Goal: Find specific page/section: Find specific page/section

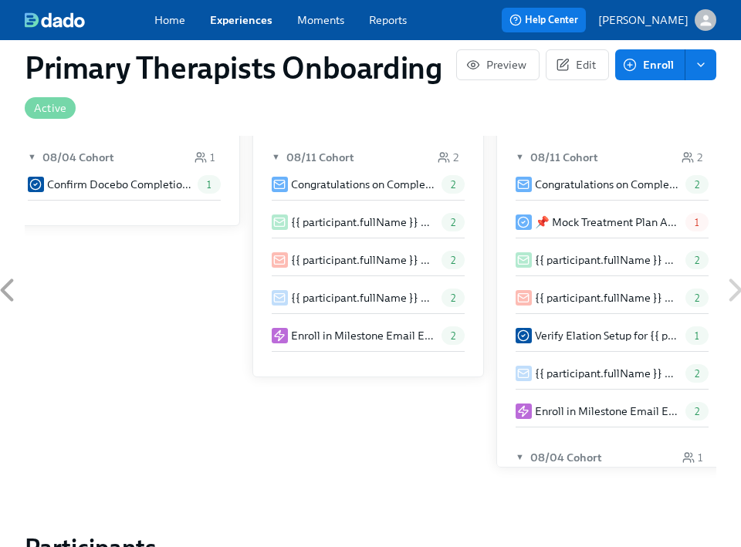
scroll to position [648, 0]
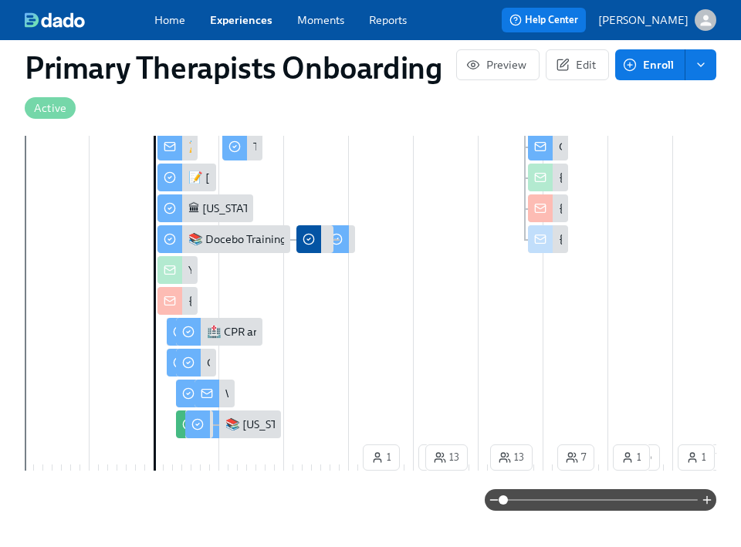
click at [252, 22] on link "Experiences" at bounding box center [241, 19] width 63 height 15
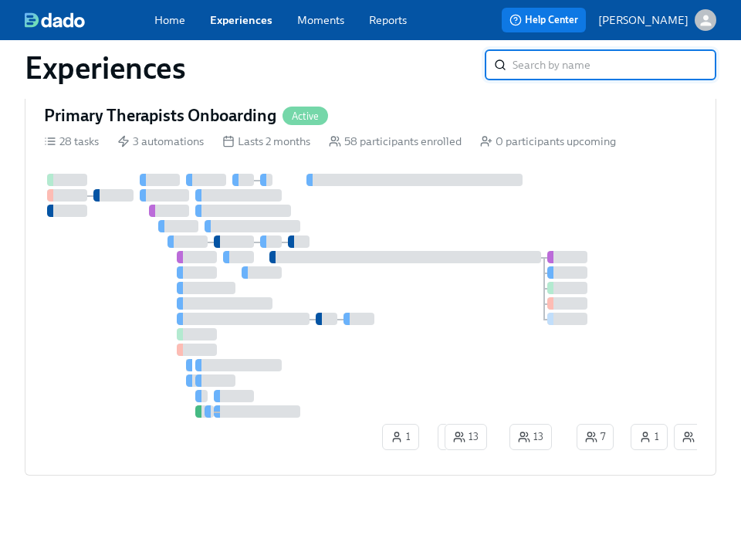
scroll to position [63, 0]
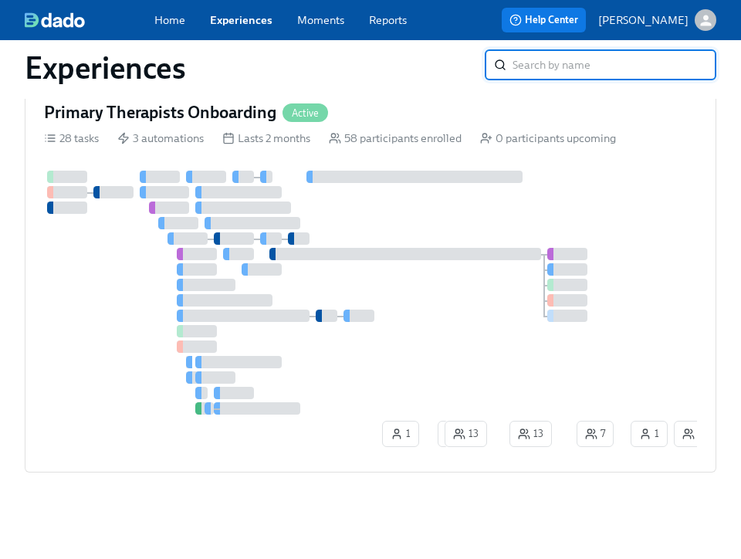
click at [247, 8] on div "Home Experiences Moments Reports Review us on G2 Help Center [PERSON_NAME]" at bounding box center [370, 20] width 741 height 40
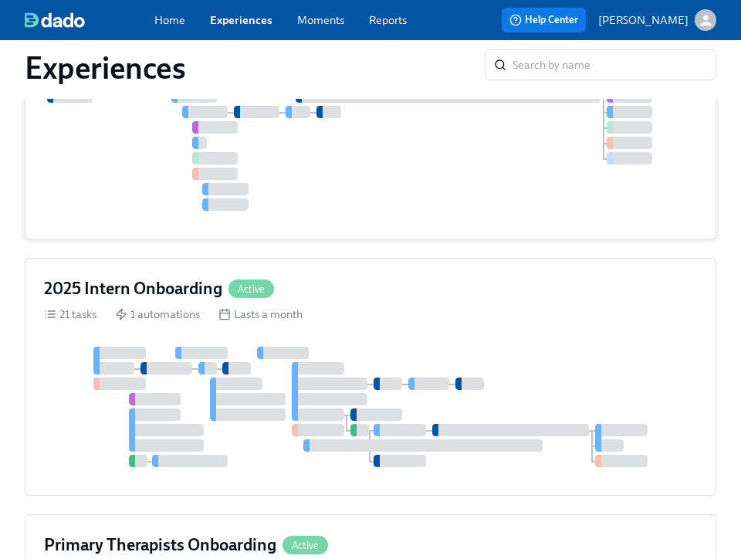
scroll to position [495, 0]
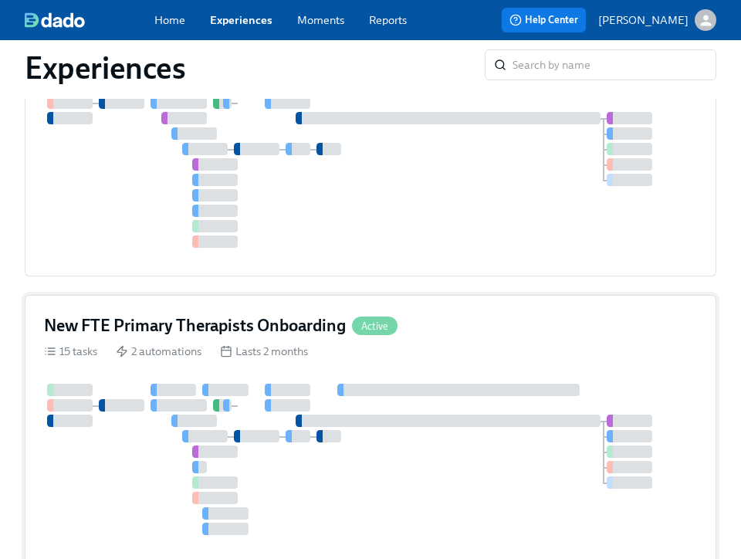
click at [461, 315] on div "New FTE Primary Therapists Onboarding Active" at bounding box center [370, 325] width 653 height 23
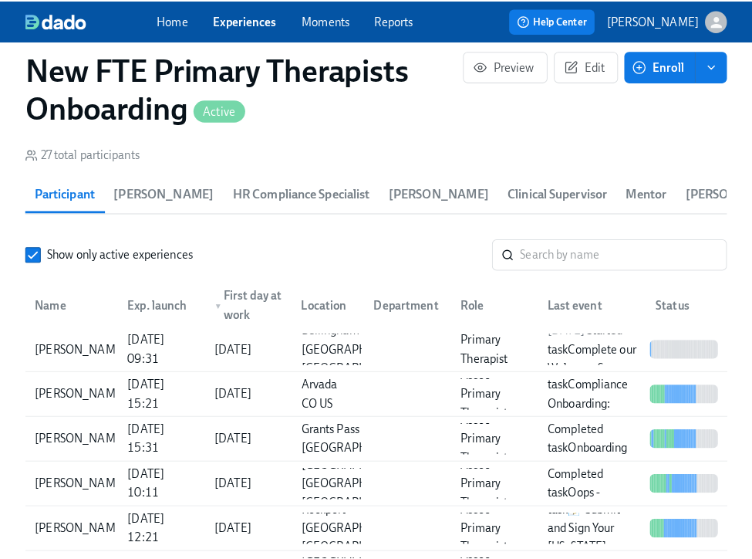
scroll to position [1328, 0]
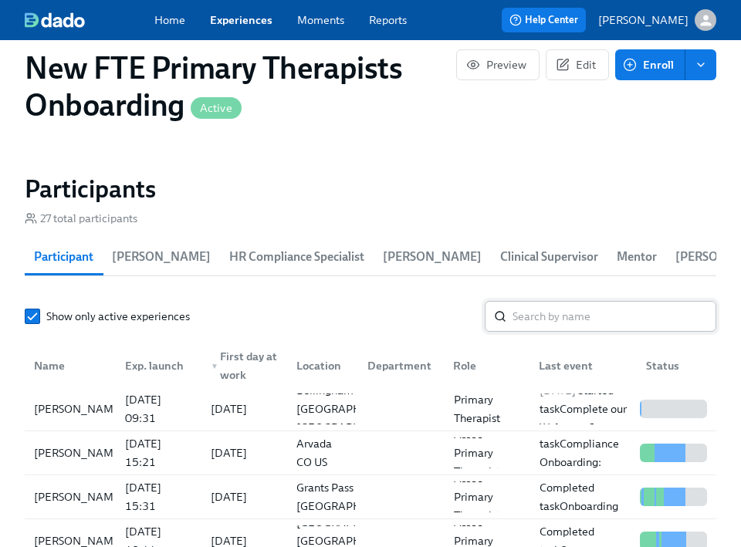
click at [599, 325] on input "search" at bounding box center [614, 316] width 204 height 31
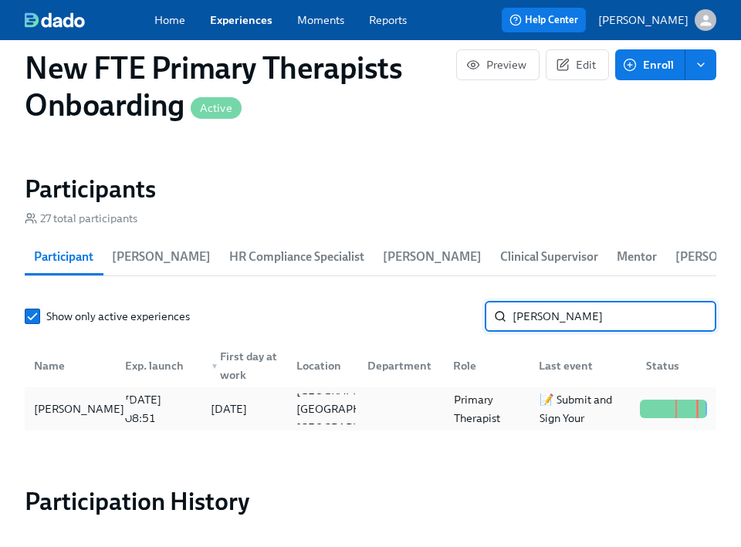
type input "[PERSON_NAME]"
click at [99, 416] on div "[PERSON_NAME]" at bounding box center [79, 409] width 103 height 19
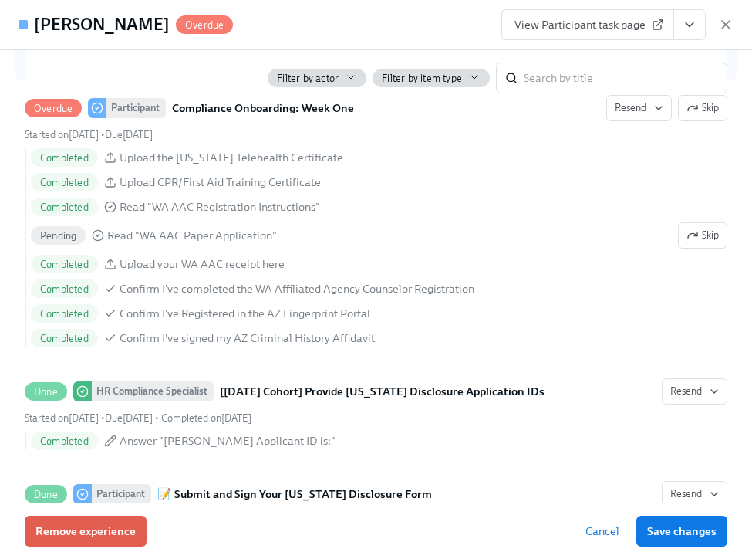
scroll to position [2367, 0]
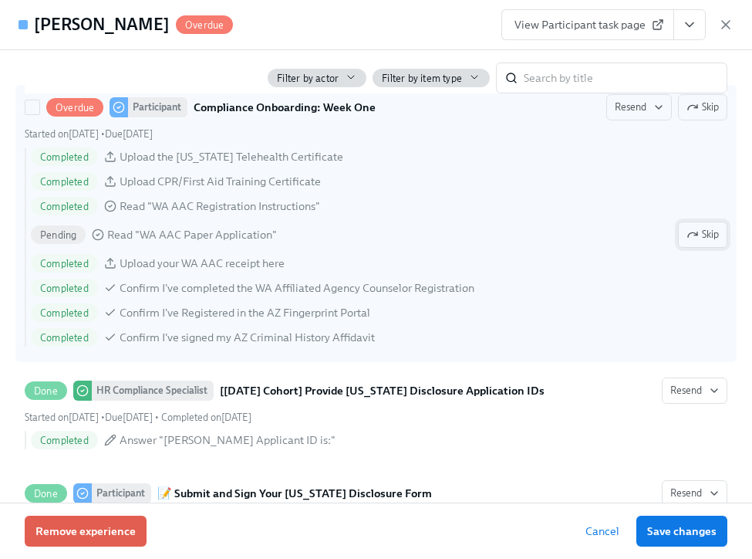
click at [711, 248] on button "Skip" at bounding box center [702, 234] width 49 height 26
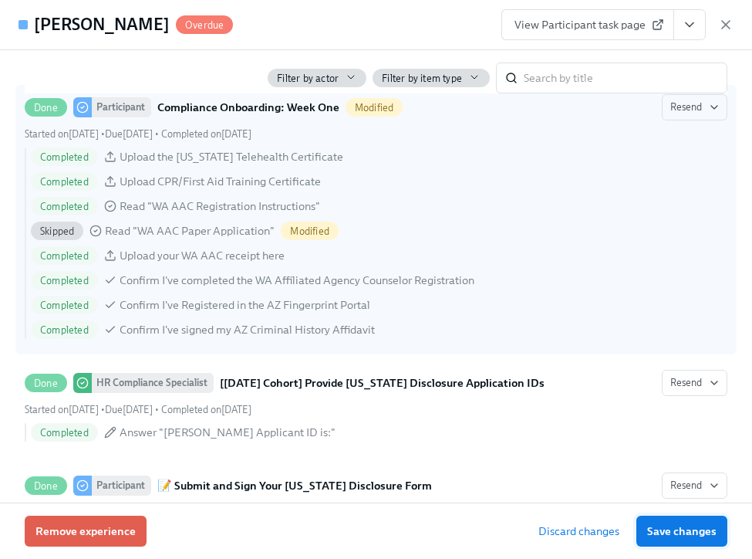
click at [712, 531] on span "Save changes" at bounding box center [681, 530] width 69 height 15
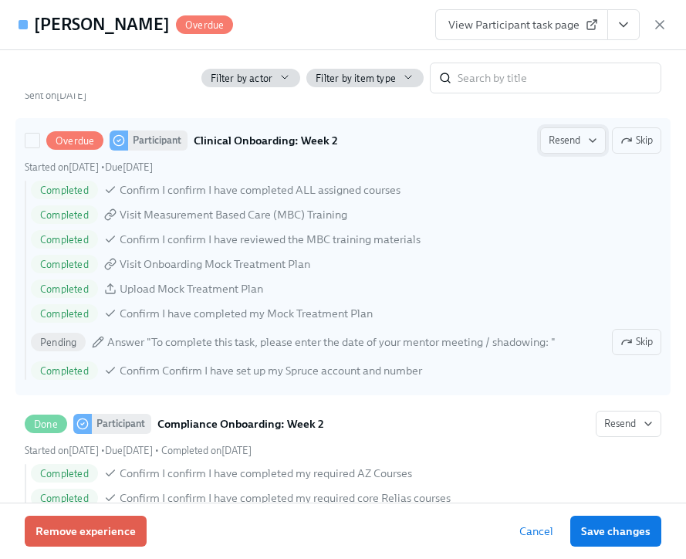
scroll to position [2930, 0]
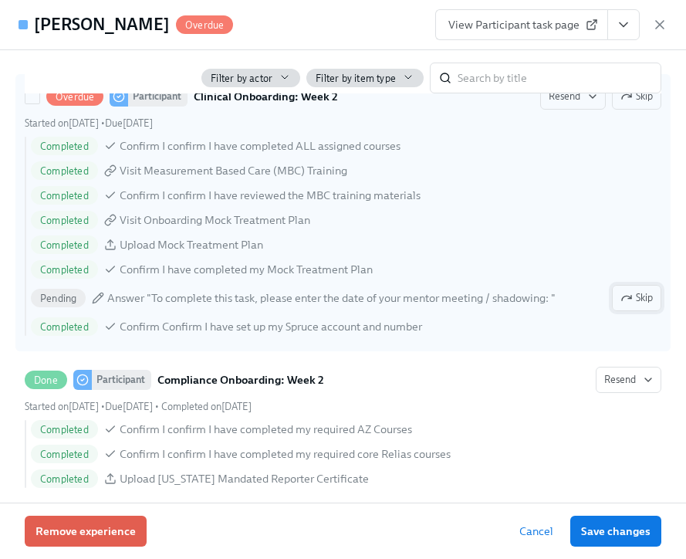
click at [620, 306] on span "Skip" at bounding box center [636, 297] width 32 height 15
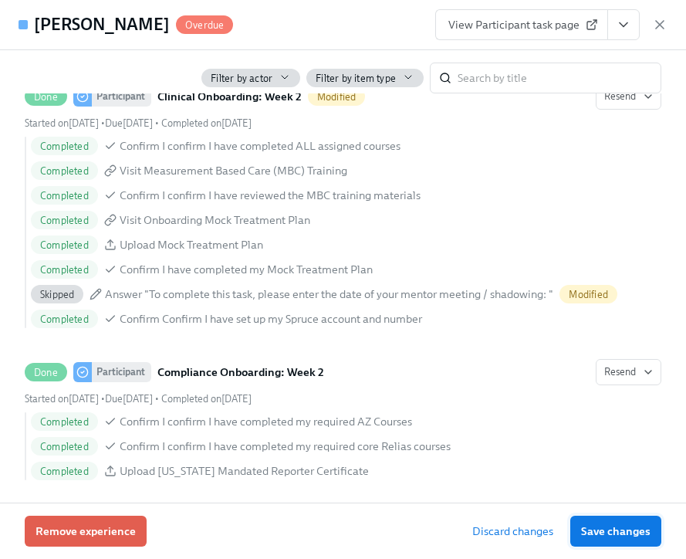
drag, startPoint x: 625, startPoint y: 536, endPoint x: 571, endPoint y: 417, distance: 131.2
click at [625, 536] on span "Save changes" at bounding box center [615, 530] width 69 height 15
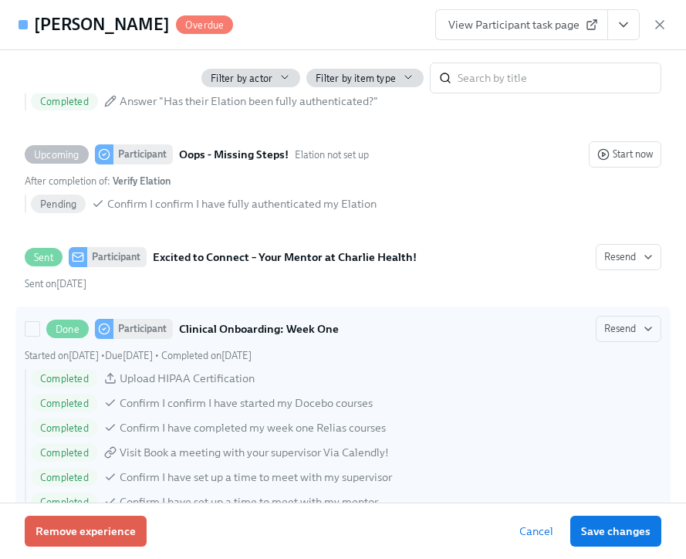
scroll to position [1776, 0]
